Goal: Task Accomplishment & Management: Complete application form

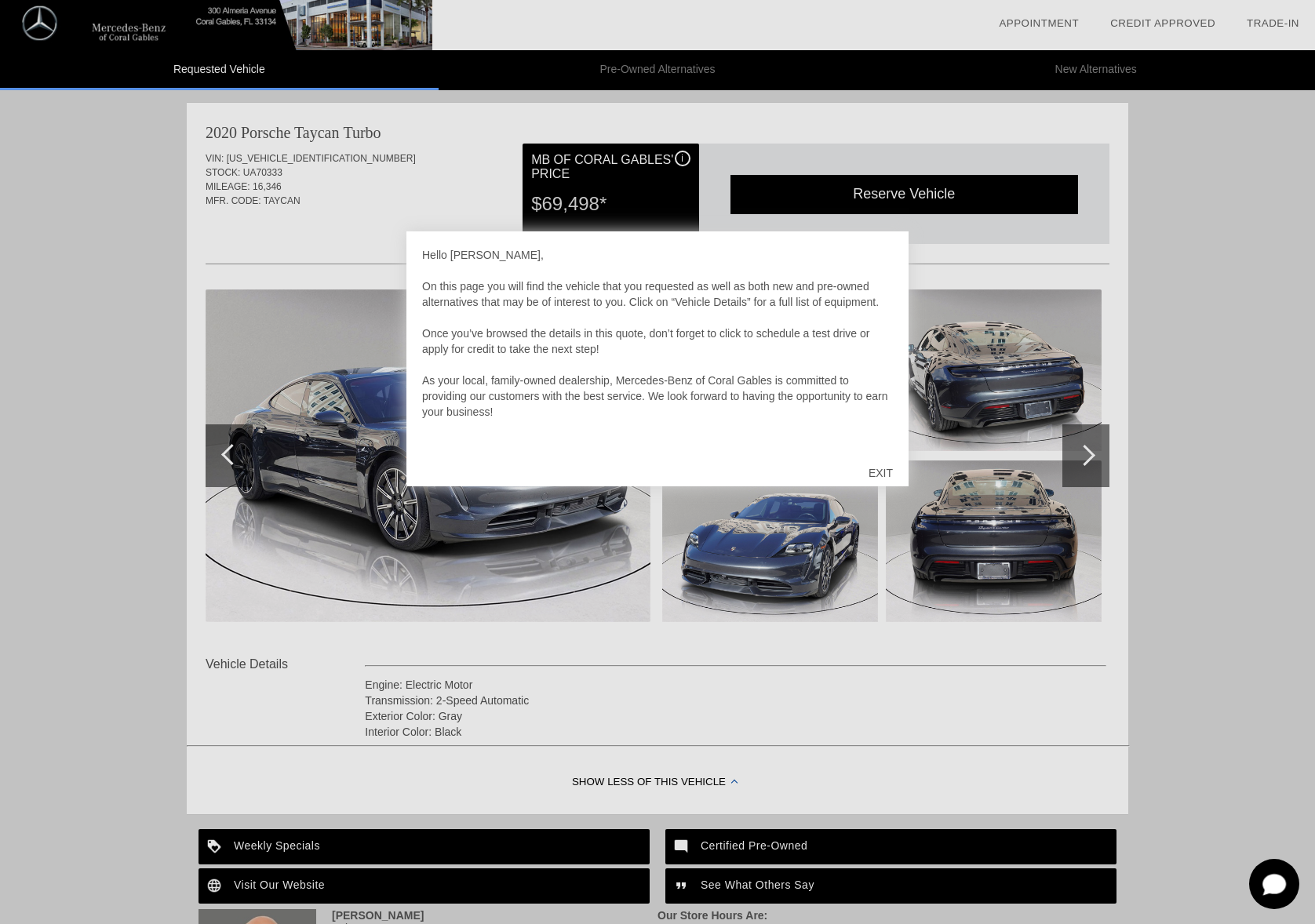
click at [883, 466] on div "EXIT" at bounding box center [880, 472] width 56 height 47
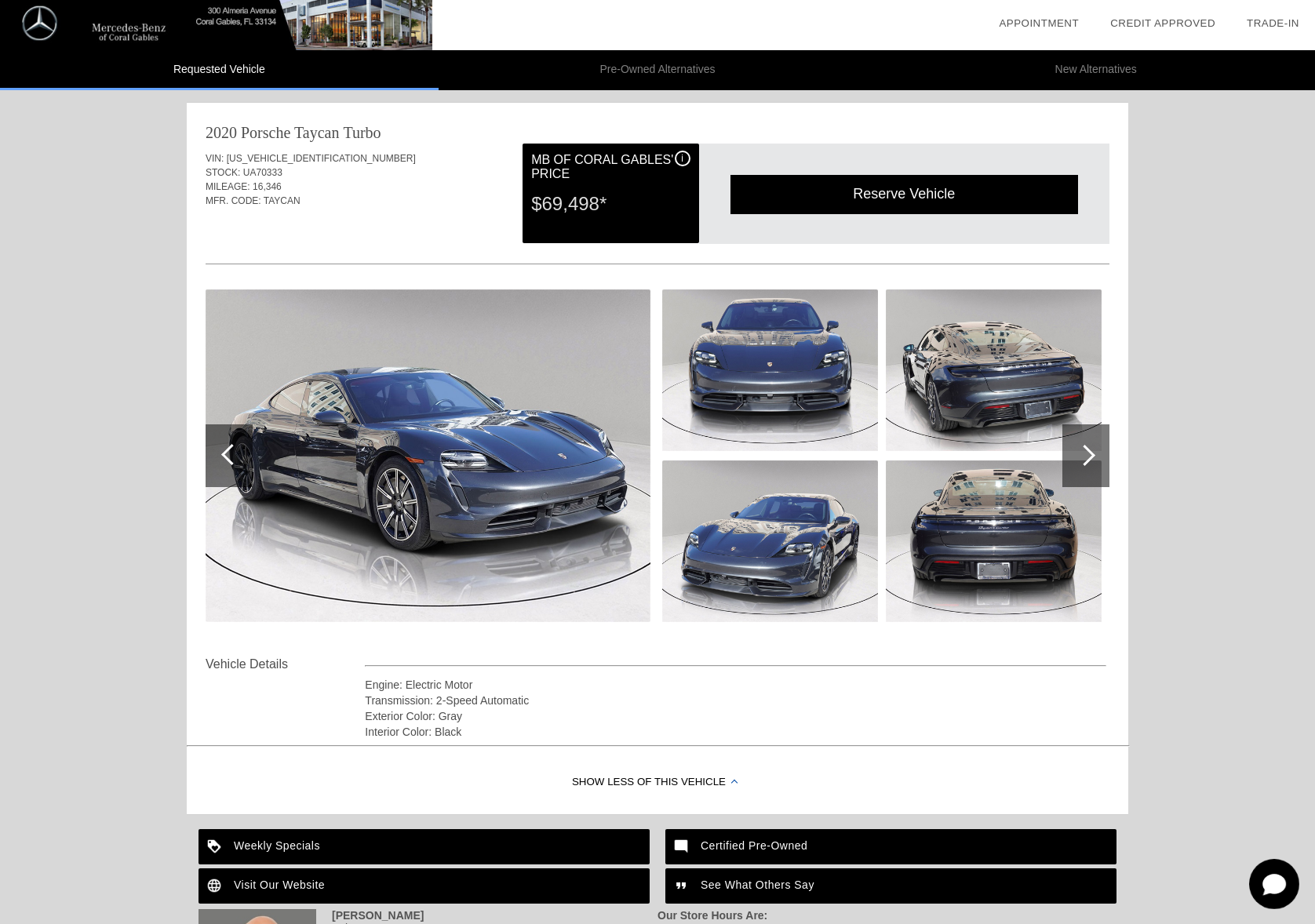
scroll to position [3, 0]
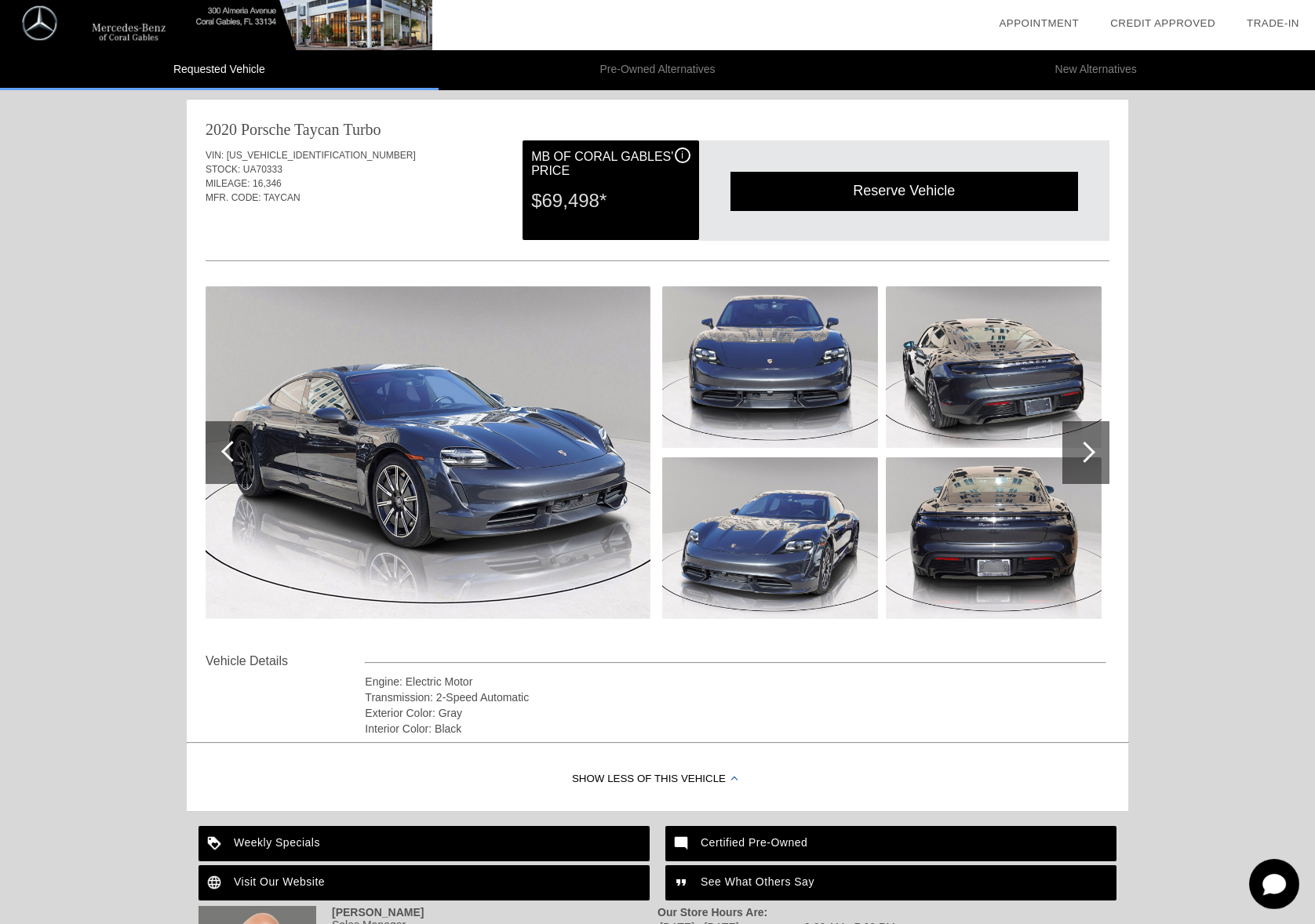
click at [1074, 451] on div at bounding box center [1084, 452] width 21 height 21
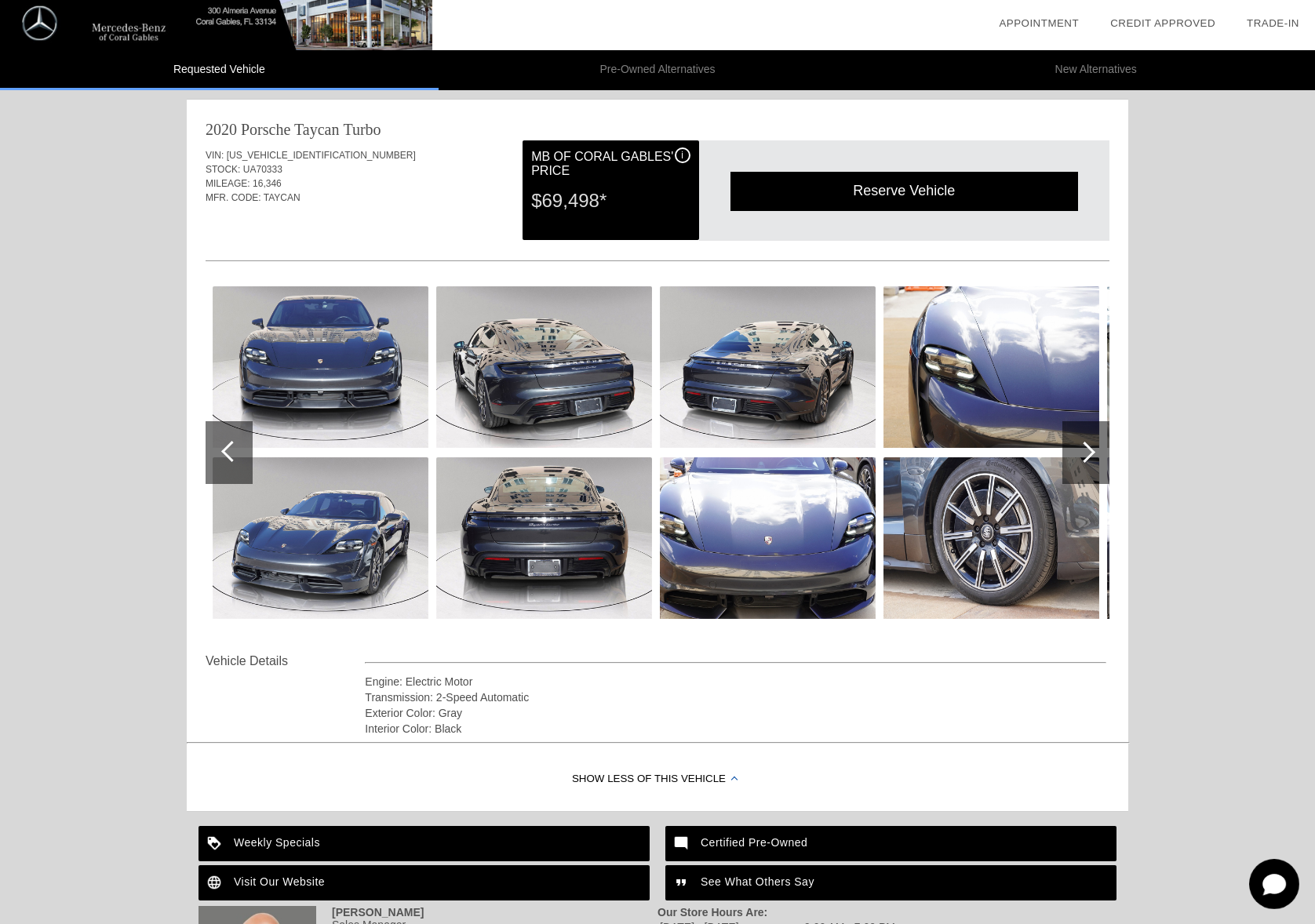
click at [1078, 451] on div at bounding box center [1084, 452] width 21 height 21
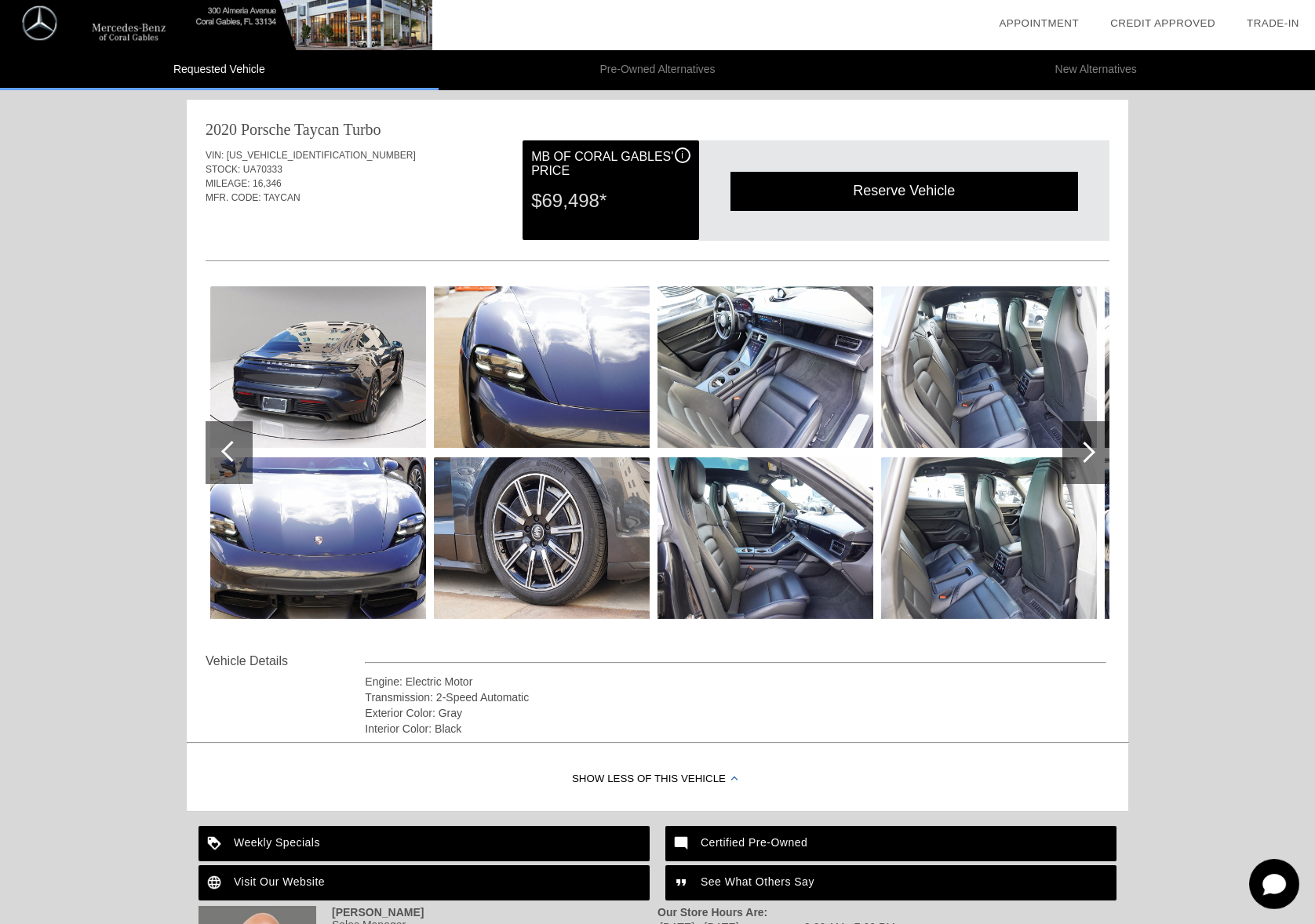
click at [1078, 451] on div at bounding box center [1084, 452] width 21 height 21
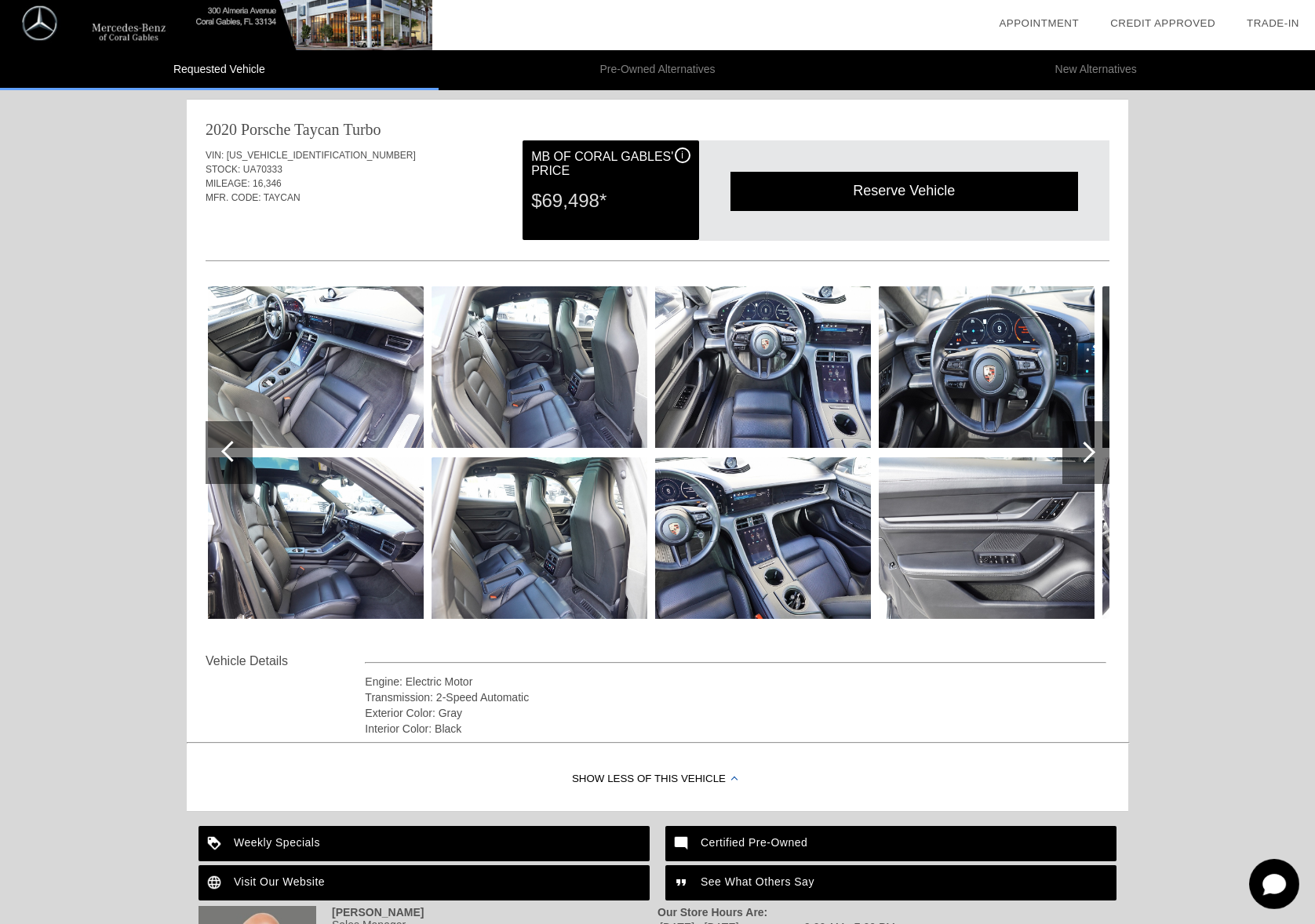
click at [1078, 451] on div at bounding box center [1084, 452] width 21 height 21
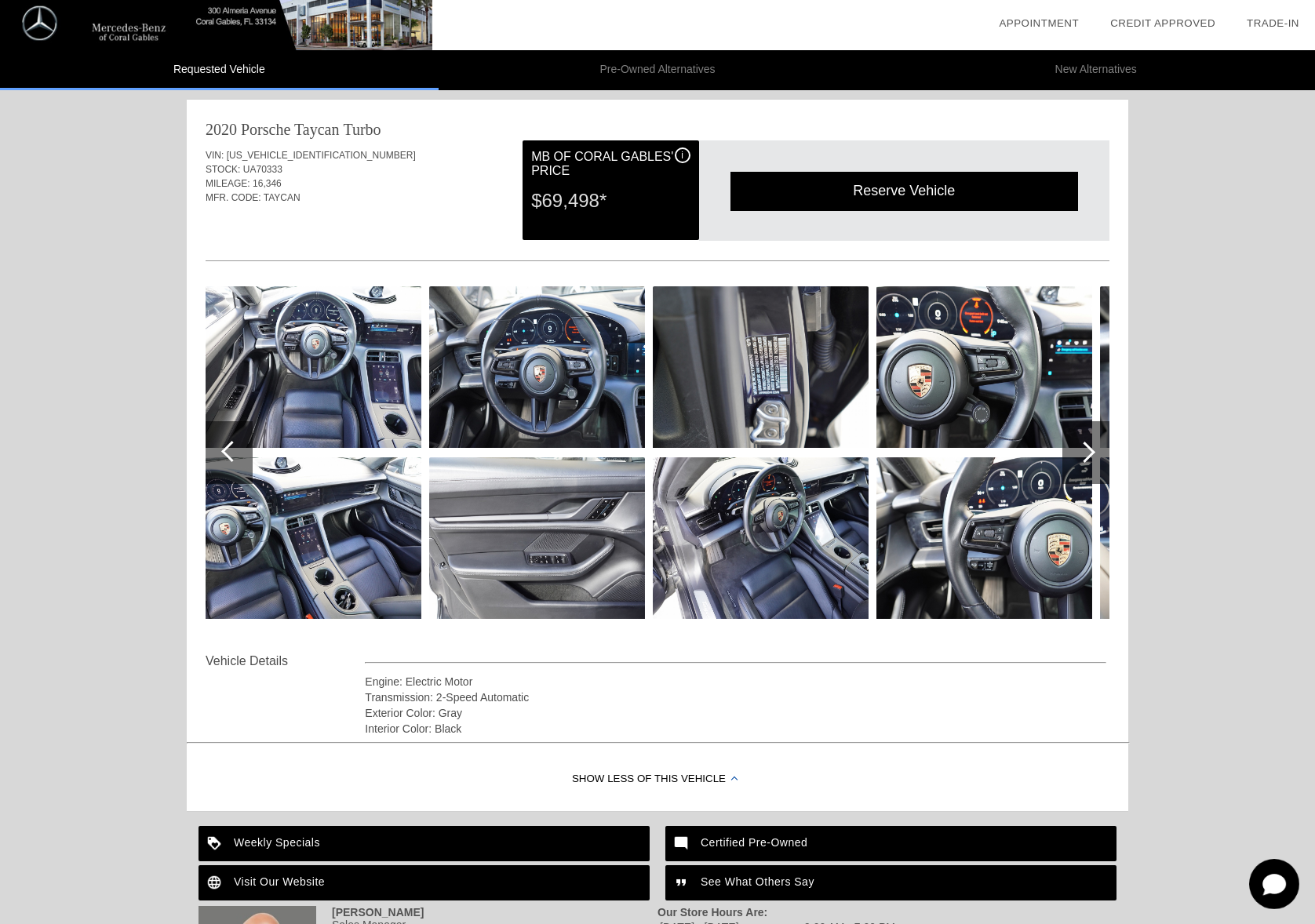
click at [1078, 451] on div at bounding box center [1084, 452] width 21 height 21
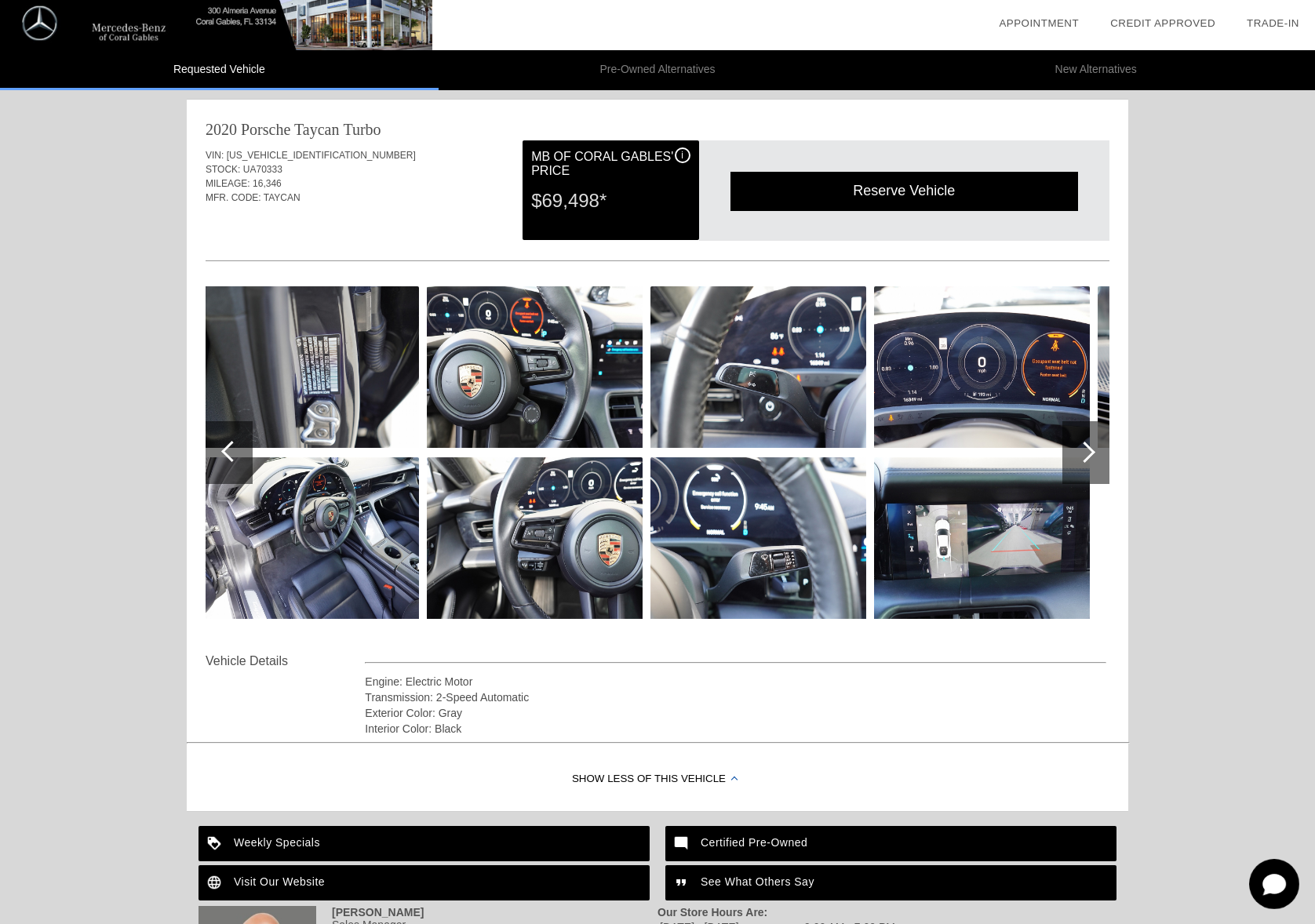
click at [1078, 451] on div at bounding box center [1084, 452] width 21 height 21
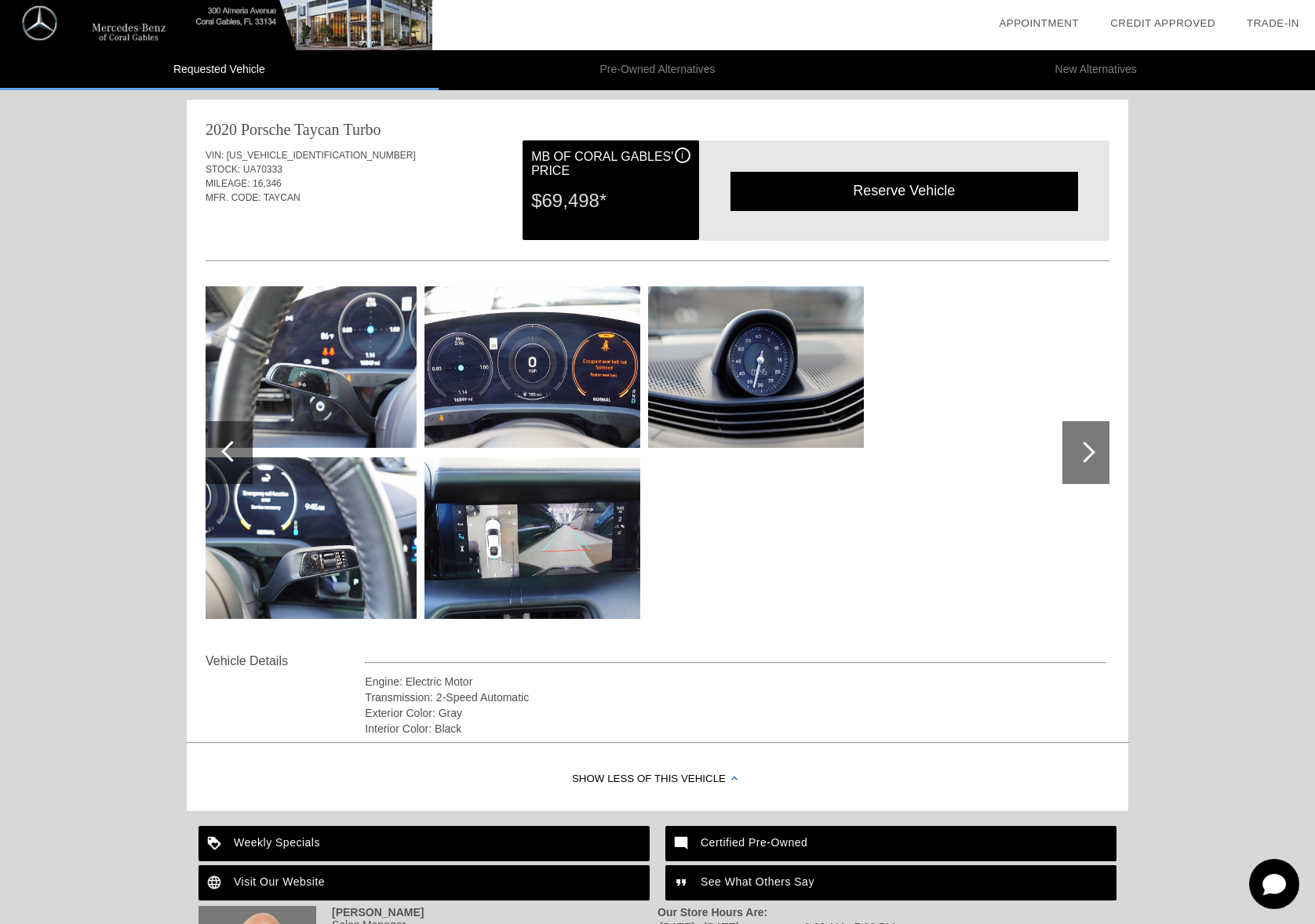
click at [1078, 451] on div at bounding box center [1084, 452] width 21 height 21
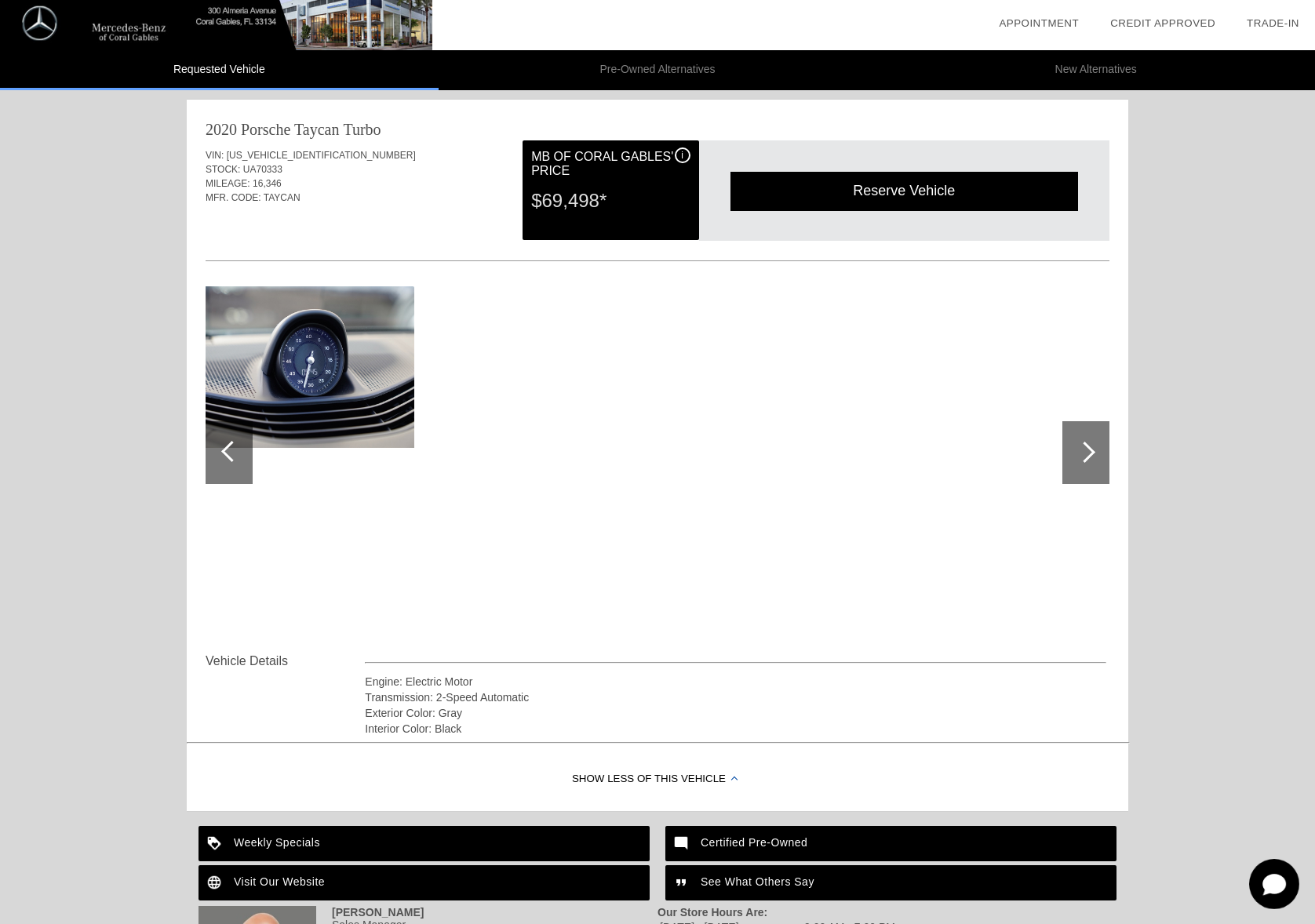
click at [1086, 456] on div at bounding box center [1084, 452] width 21 height 21
click at [1090, 450] on div at bounding box center [1084, 452] width 21 height 21
